Goal: Information Seeking & Learning: Check status

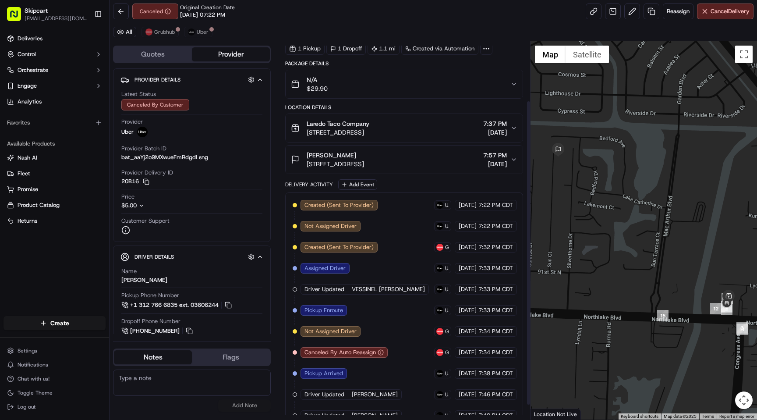
scroll to position [92, 0]
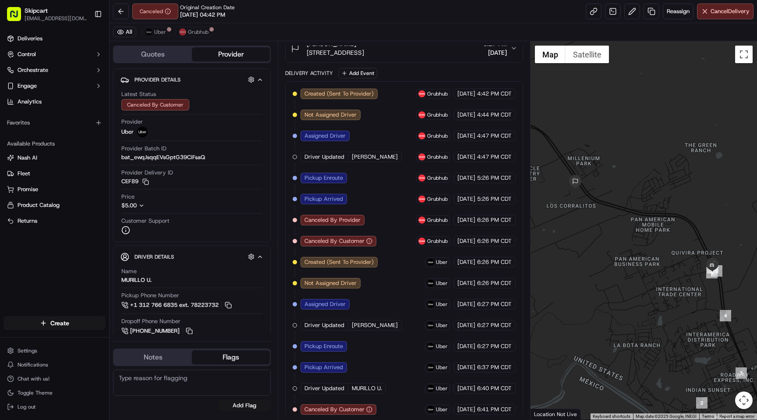
scroll to position [150, 0]
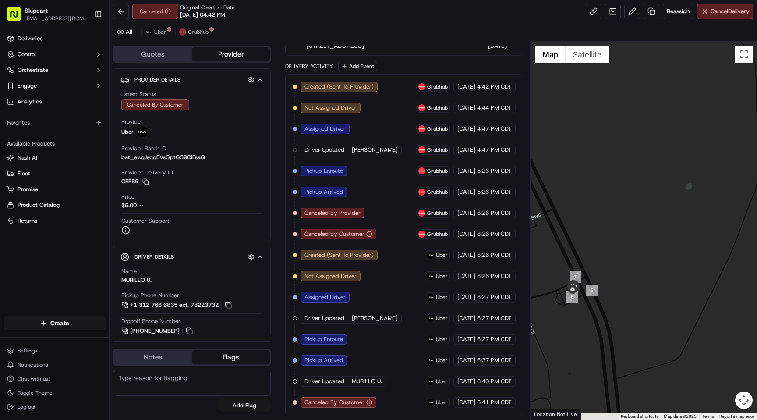
drag, startPoint x: 600, startPoint y: 339, endPoint x: 757, endPoint y: 319, distance: 158.6
click at [757, 320] on div at bounding box center [644, 230] width 227 height 378
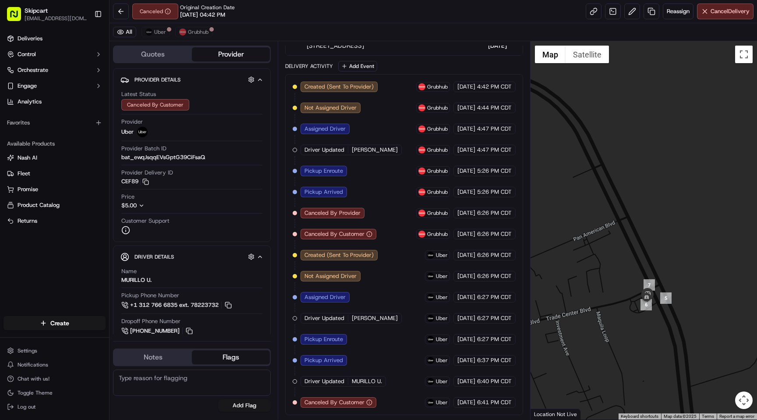
drag, startPoint x: 592, startPoint y: 303, endPoint x: 667, endPoint y: 317, distance: 76.3
click at [667, 317] on div at bounding box center [644, 230] width 227 height 378
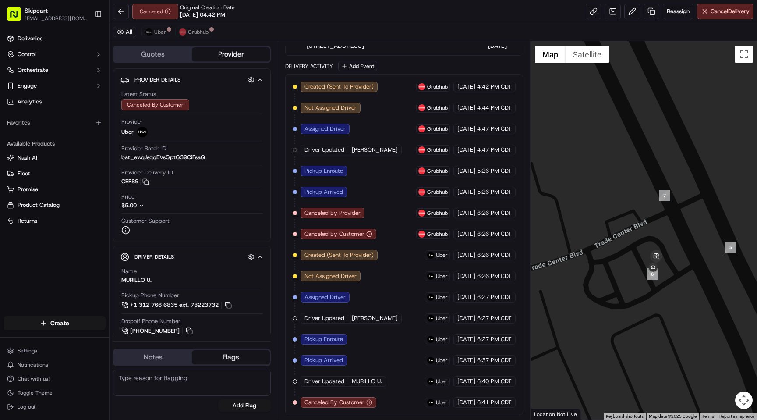
drag, startPoint x: 618, startPoint y: 287, endPoint x: 687, endPoint y: 294, distance: 68.7
click at [687, 294] on div at bounding box center [644, 230] width 227 height 378
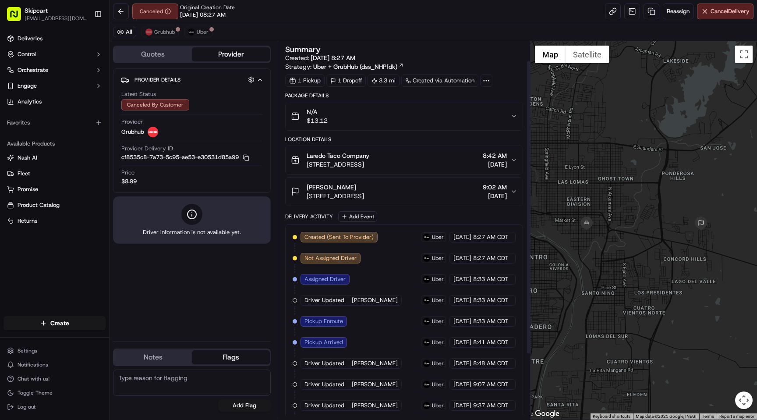
scroll to position [108, 0]
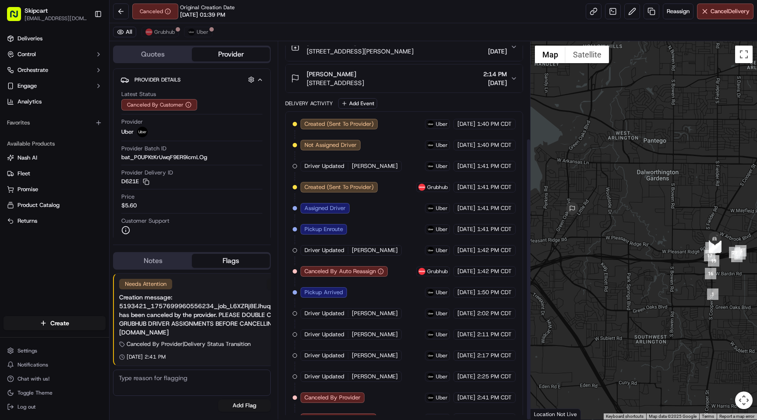
scroll to position [129, 0]
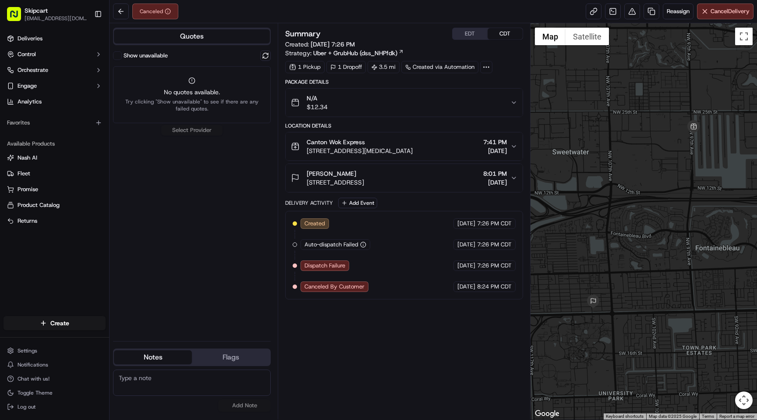
click at [220, 39] on button "Quotes" at bounding box center [192, 36] width 156 height 14
click at [203, 39] on button "Quotes" at bounding box center [192, 36] width 156 height 14
click at [120, 58] on button "Show unavailable" at bounding box center [117, 55] width 9 height 9
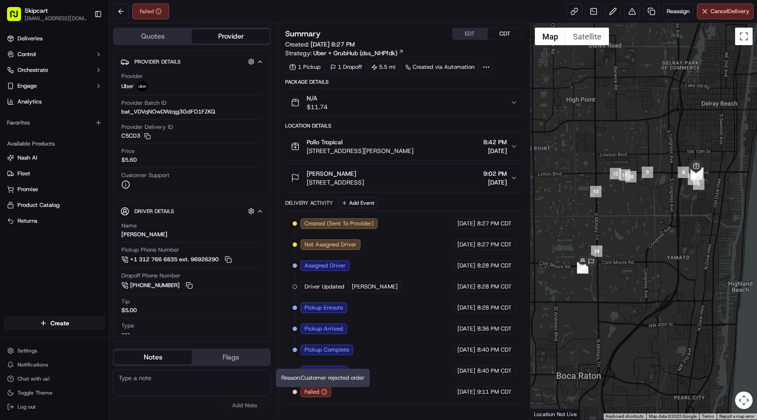
click at [319, 378] on div "Reason: Customer rejected order Reason: Customer rejected order" at bounding box center [323, 378] width 94 height 18
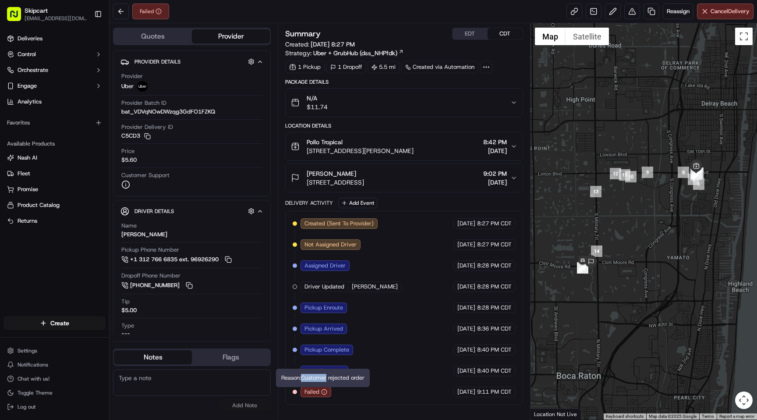
click at [319, 378] on div "Reason: Customer rejected order Reason: Customer rejected order" at bounding box center [323, 378] width 94 height 18
copy div "Reason: Customer rejected order"
click at [400, 344] on div "Created (Sent To Provider) Uber [DATE] 8:27 PM CDT Not Assigned Driver Uber [DA…" at bounding box center [404, 307] width 223 height 179
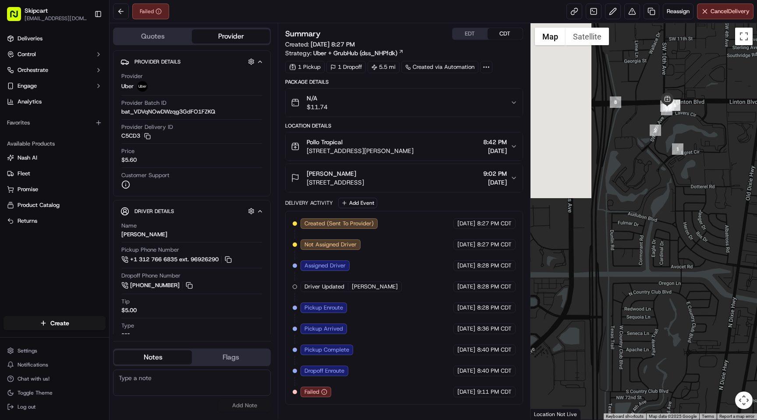
drag, startPoint x: 618, startPoint y: 235, endPoint x: 709, endPoint y: 142, distance: 130.5
click at [709, 142] on div at bounding box center [644, 221] width 227 height 396
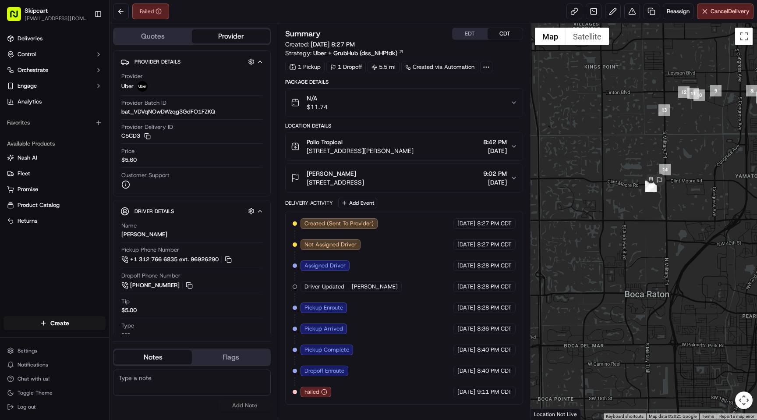
drag, startPoint x: 585, startPoint y: 267, endPoint x: 721, endPoint y: 171, distance: 166.4
click at [721, 171] on div at bounding box center [644, 221] width 227 height 396
